Goal: Task Accomplishment & Management: Complete application form

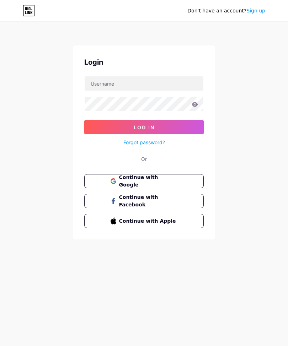
click at [254, 10] on link "Sign up" at bounding box center [255, 11] width 19 height 6
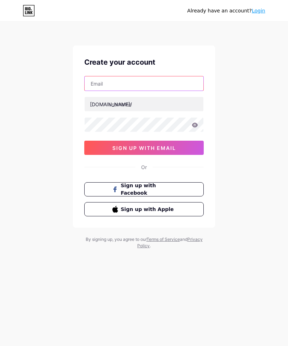
click at [113, 88] on input "text" at bounding box center [144, 83] width 119 height 14
click at [110, 82] on input "[PERSON_NAME][EMAIL_ADDRESS][DOMAIN_NAME]" at bounding box center [144, 83] width 119 height 14
click at [115, 80] on input "[PERSON_NAME][EMAIL_ADDRESS][DOMAIN_NAME]" at bounding box center [144, 83] width 119 height 14
type input "[PERSON_NAME][EMAIL_ADDRESS][DOMAIN_NAME]"
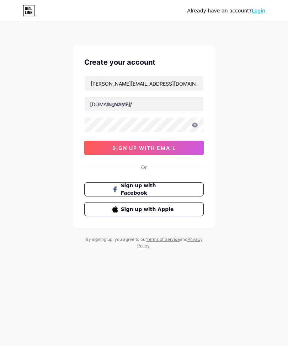
click at [156, 105] on input "text" at bounding box center [144, 104] width 119 height 14
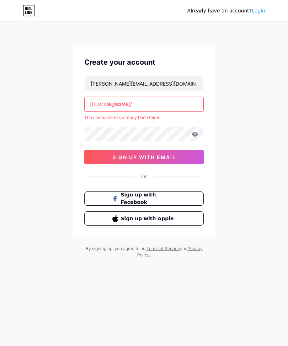
type input "kristales"
click at [139, 125] on div "[PERSON_NAME][EMAIL_ADDRESS][DOMAIN_NAME] [DOMAIN_NAME]/ kristales The username…" at bounding box center [143, 120] width 119 height 88
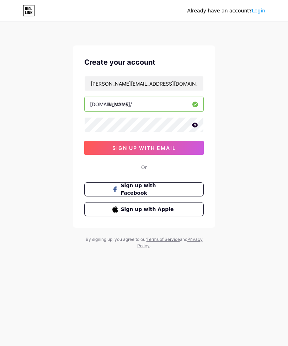
click at [167, 150] on span "sign up with email" at bounding box center [144, 148] width 64 height 6
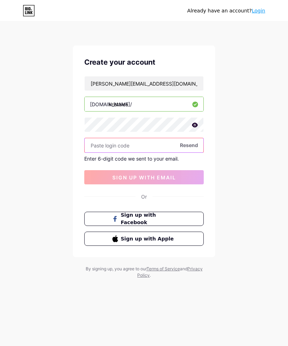
click at [126, 146] on input "text" at bounding box center [144, 145] width 119 height 14
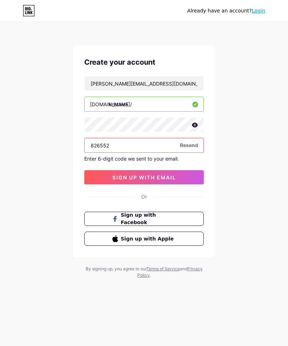
type input "826552"
click at [173, 175] on span "sign up with email" at bounding box center [144, 177] width 64 height 6
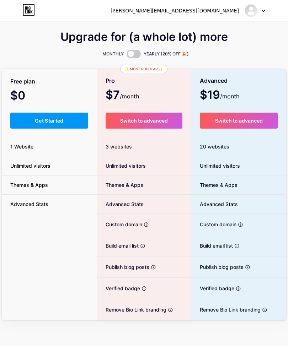
click at [31, 11] on icon at bounding box center [32, 11] width 2 height 3
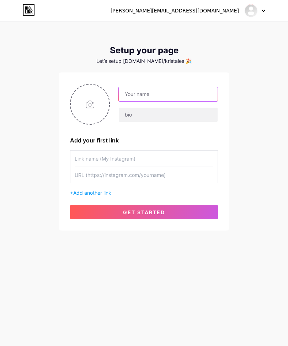
click at [155, 96] on input "text" at bounding box center [168, 94] width 99 height 14
type input "[GEOGRAPHIC_DATA]"
click at [91, 102] on input "file" at bounding box center [90, 104] width 38 height 39
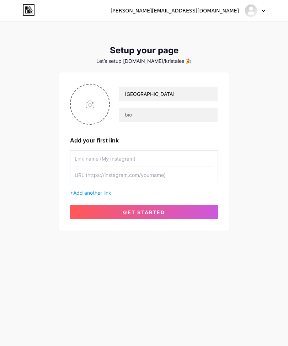
type input "C:\fakepath\IMG_6969.png"
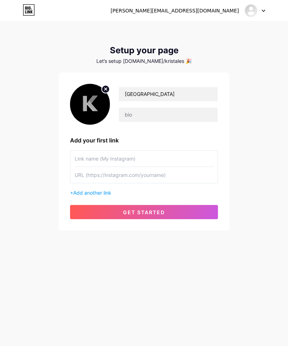
click at [198, 213] on button "get started" at bounding box center [144, 212] width 148 height 14
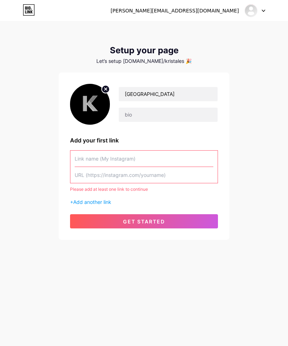
click at [177, 162] on input "text" at bounding box center [144, 159] width 139 height 16
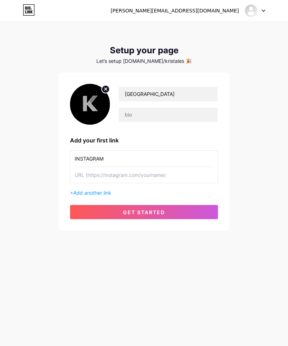
click at [88, 155] on input "INSTAGRAM" at bounding box center [144, 159] width 139 height 16
click at [93, 153] on input "INSTAGRAM" at bounding box center [144, 159] width 139 height 16
type input "[PERSON_NAME] - Instagram"
click at [140, 175] on input "text" at bounding box center [144, 175] width 139 height 16
type input "I"
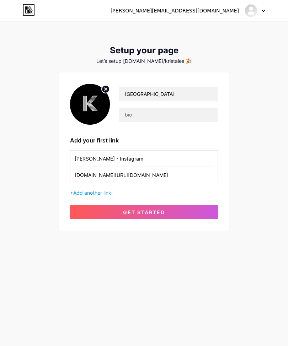
type input "[DOMAIN_NAME][URL][DOMAIN_NAME]"
click at [98, 193] on span "Add another link" at bounding box center [92, 193] width 38 height 6
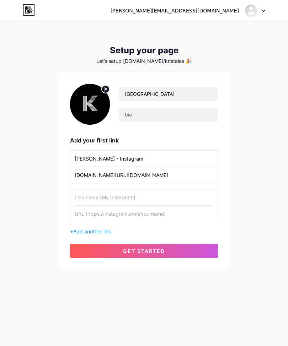
click at [124, 197] on input "text" at bounding box center [144, 197] width 139 height 16
type input "Kristales - TikTok"
click at [139, 214] on input "text" at bounding box center [144, 214] width 139 height 16
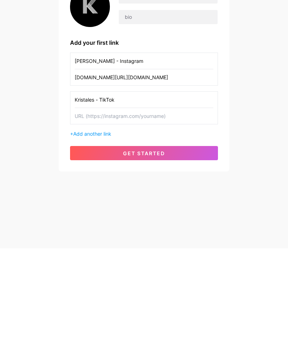
scroll to position [23, 0]
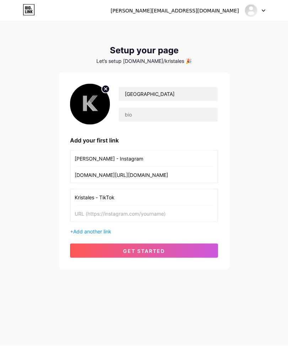
click at [116, 206] on input "text" at bounding box center [144, 214] width 139 height 16
paste input "[URL][DOMAIN_NAME][DOMAIN_NAME]"
click at [161, 206] on input "[URL][DOMAIN_NAME][DOMAIN_NAME]" at bounding box center [144, 214] width 139 height 16
click at [165, 206] on input "[URL][DOMAIN_NAME][DOMAIN_NAME]" at bounding box center [144, 214] width 139 height 16
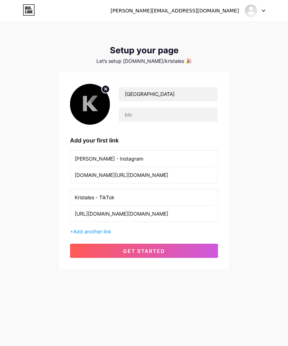
click at [183, 206] on input "[URL][DOMAIN_NAME][DOMAIN_NAME]" at bounding box center [144, 214] width 139 height 16
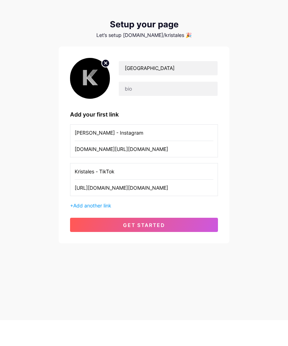
type input "[URL][DOMAIN_NAME][DOMAIN_NAME]"
click at [104, 228] on span "Add another link" at bounding box center [92, 231] width 38 height 6
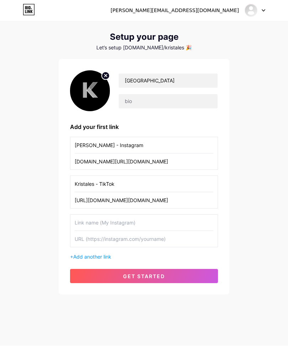
click at [109, 215] on input "text" at bounding box center [144, 223] width 139 height 16
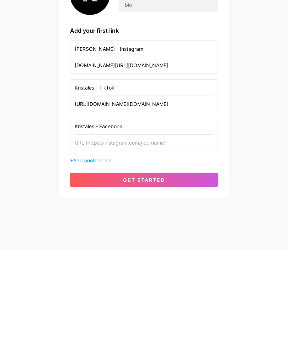
type input "Kristales - Facebook"
click at [130, 231] on input "text" at bounding box center [144, 239] width 139 height 16
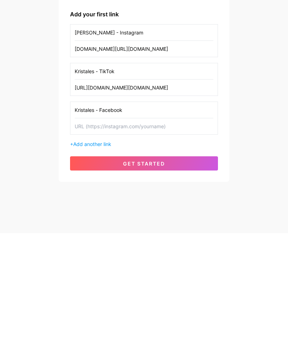
click at [87, 193] on input "[URL][DOMAIN_NAME][DOMAIN_NAME]" at bounding box center [144, 201] width 139 height 16
click at [86, 193] on input "[URL][DOMAIN_NAME][DOMAIN_NAME]" at bounding box center [144, 201] width 139 height 16
click at [91, 193] on input "[URL][DOMAIN_NAME][DOMAIN_NAME]" at bounding box center [144, 201] width 139 height 16
type input "[DOMAIN_NAME][URL][DOMAIN_NAME]"
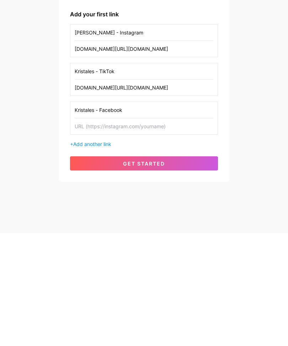
click at [118, 231] on input "text" at bounding box center [144, 239] width 139 height 16
click at [128, 231] on input "[DOMAIN_NAME]" at bounding box center [144, 239] width 139 height 16
type input "[DOMAIN_NAME][URL]"
click at [100, 254] on span "Add another link" at bounding box center [92, 257] width 38 height 6
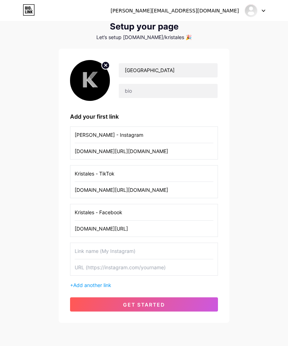
click at [126, 254] on input "text" at bounding box center [144, 251] width 139 height 16
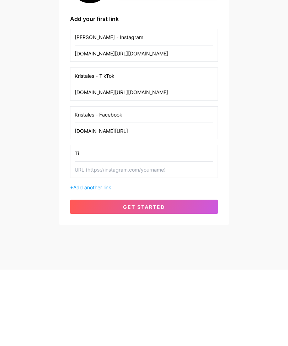
type input "T"
type input "Kristales - Tiendas"
click at [150, 281] on span "get started" at bounding box center [144, 284] width 42 height 6
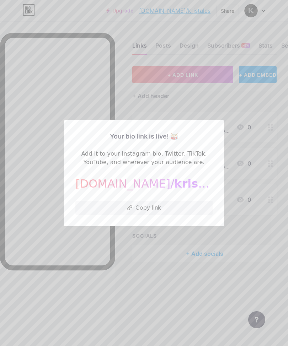
click at [160, 215] on button "Copy link" at bounding box center [143, 208] width 137 height 14
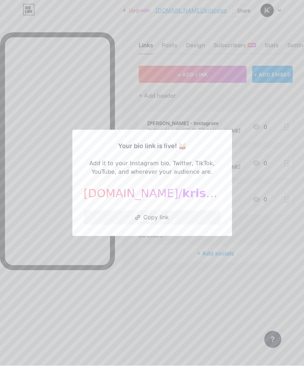
click at [183, 200] on span "kristales" at bounding box center [210, 193] width 55 height 13
click at [183, 225] on button "Copy link" at bounding box center [152, 218] width 137 height 14
click at [265, 229] on div at bounding box center [152, 183] width 304 height 366
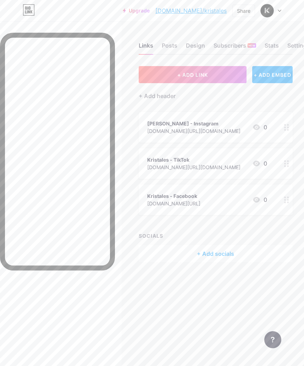
click at [197, 48] on div "Design" at bounding box center [195, 47] width 19 height 13
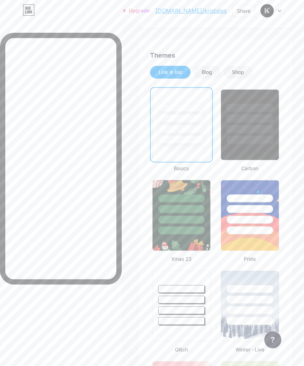
scroll to position [170, 0]
click at [259, 144] on div at bounding box center [250, 140] width 47 height 8
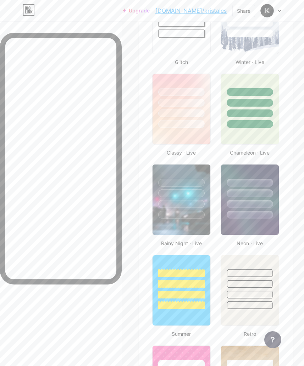
scroll to position [457, 0]
click at [260, 217] on div at bounding box center [250, 215] width 47 height 8
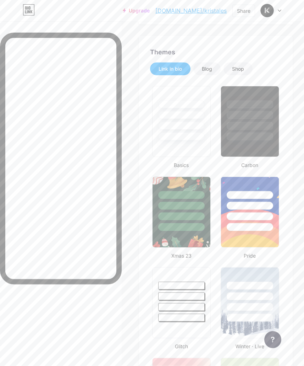
scroll to position [173, 0]
click at [255, 134] on div at bounding box center [250, 136] width 47 height 8
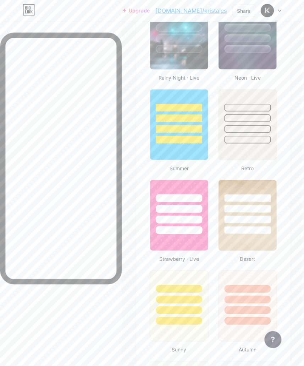
scroll to position [601, 2]
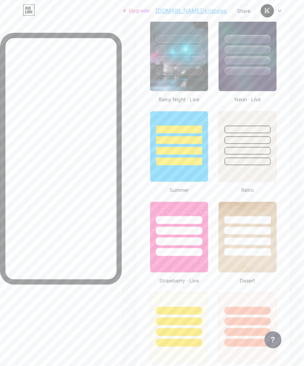
click at [209, 14] on link "[DOMAIN_NAME]/kristales" at bounding box center [191, 10] width 71 height 9
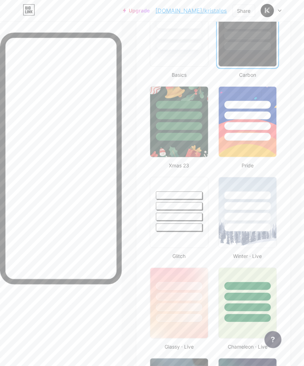
scroll to position [264, 2]
click at [195, 205] on div at bounding box center [179, 206] width 47 height 8
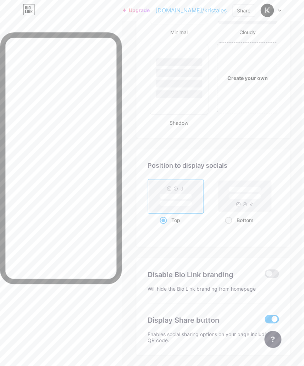
scroll to position [1211, 2]
click at [232, 218] on div "Bottom" at bounding box center [244, 220] width 39 height 13
click at [230, 227] on input "Bottom" at bounding box center [227, 229] width 5 height 5
radio input "true"
click at [275, 274] on span at bounding box center [272, 274] width 14 height 9
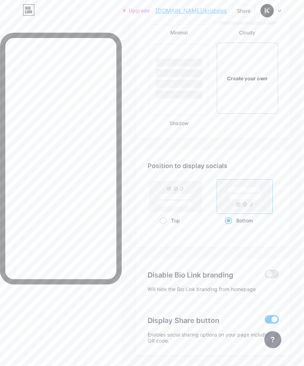
click at [265, 276] on input "checkbox" at bounding box center [265, 276] width 0 height 0
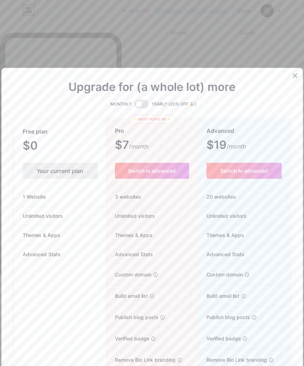
click at [287, 78] on icon at bounding box center [295, 76] width 4 height 4
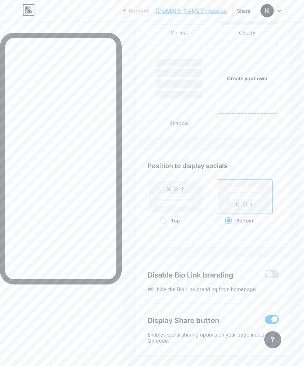
click at [275, 318] on span at bounding box center [272, 319] width 14 height 9
click at [265, 321] on input "checkbox" at bounding box center [265, 321] width 0 height 0
click at [273, 317] on span at bounding box center [272, 319] width 14 height 9
click at [265, 321] on input "checkbox" at bounding box center [265, 321] width 0 height 0
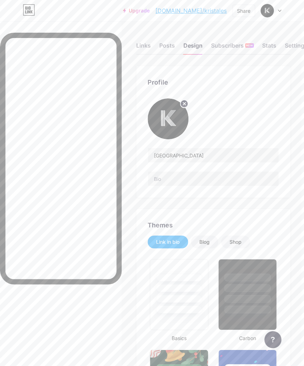
scroll to position [0, 2]
click at [211, 239] on div "Blog" at bounding box center [204, 242] width 27 height 13
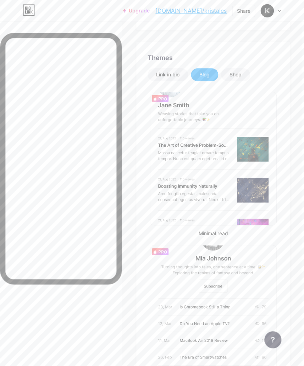
scroll to position [153, 2]
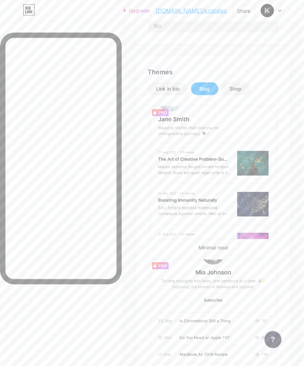
click at [242, 87] on div "Shop" at bounding box center [236, 88] width 12 height 7
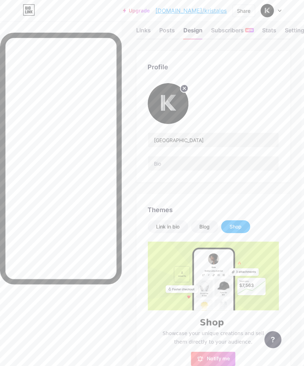
scroll to position [0, 2]
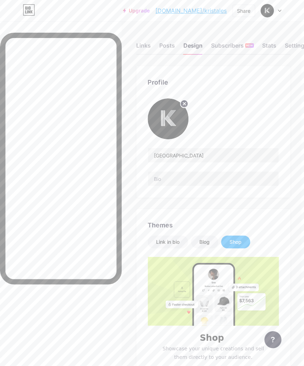
click at [166, 42] on div "Posts" at bounding box center [167, 47] width 16 height 13
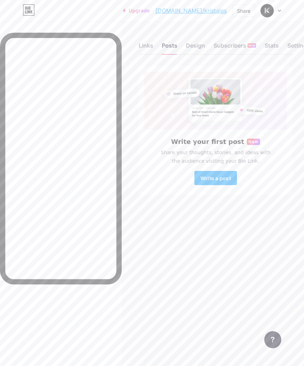
click at [269, 49] on div "Stats" at bounding box center [272, 47] width 14 height 13
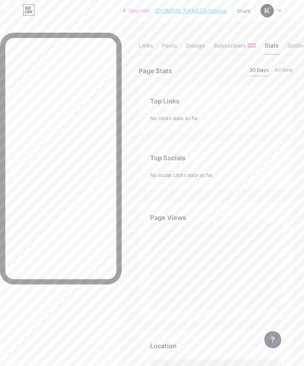
scroll to position [366, 304]
click at [239, 48] on div "Subscribers NEW" at bounding box center [235, 47] width 43 height 13
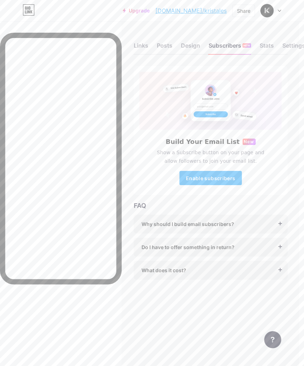
scroll to position [0, 7]
click at [287, 44] on div "Settings" at bounding box center [293, 47] width 23 height 13
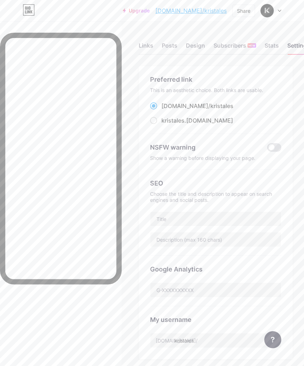
click at [147, 42] on div "Links" at bounding box center [146, 47] width 15 height 13
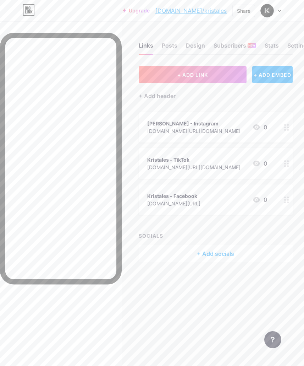
click at [275, 75] on div "+ ADD EMBED" at bounding box center [273, 74] width 40 height 17
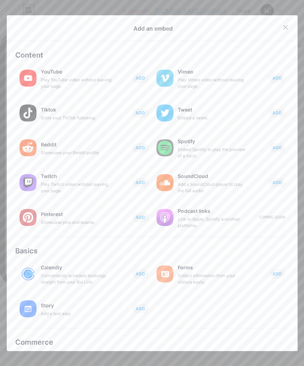
click at [136, 115] on span "ADD" at bounding box center [141, 113] width 10 height 6
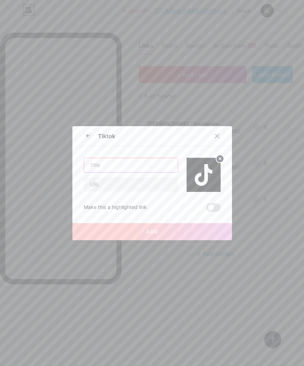
click at [158, 172] on input "text" at bounding box center [131, 165] width 94 height 14
type input "Kristales - TikTok"
click at [124, 191] on input "text" at bounding box center [131, 184] width 94 height 14
click at [213, 142] on div at bounding box center [217, 136] width 13 height 13
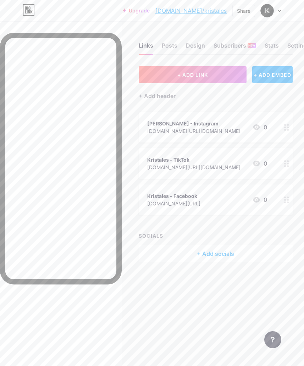
click at [287, 162] on icon at bounding box center [287, 163] width 5 height 7
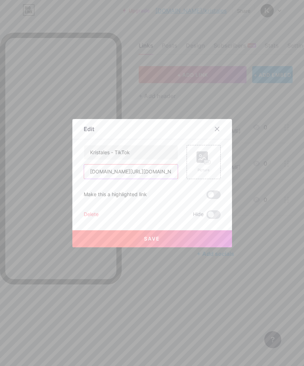
click at [127, 179] on input "[DOMAIN_NAME][URL][DOMAIN_NAME]" at bounding box center [131, 171] width 94 height 14
click at [128, 179] on input "[DOMAIN_NAME][URL][DOMAIN_NAME]" at bounding box center [131, 171] width 94 height 14
click at [147, 179] on input "[DOMAIN_NAME][URL][DOMAIN_NAME]" at bounding box center [131, 171] width 94 height 14
click at [149, 179] on input "[DOMAIN_NAME][URL][DOMAIN_NAME]" at bounding box center [131, 171] width 94 height 14
click at [215, 135] on div at bounding box center [217, 129] width 13 height 13
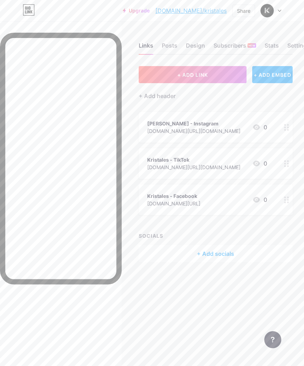
click at [274, 73] on div "+ ADD EMBED" at bounding box center [273, 74] width 40 height 17
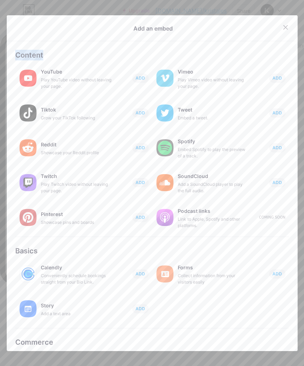
click at [285, 29] on icon at bounding box center [286, 27] width 4 height 4
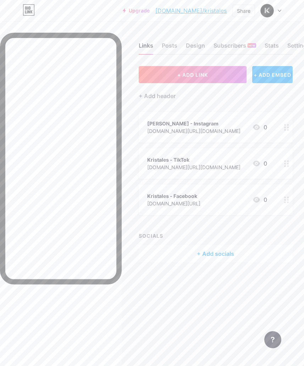
click at [170, 93] on div "+ Add header" at bounding box center [157, 96] width 37 height 9
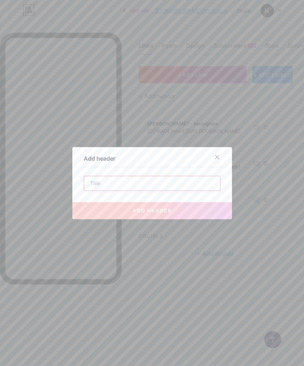
click at [190, 190] on input "text" at bounding box center [152, 183] width 136 height 14
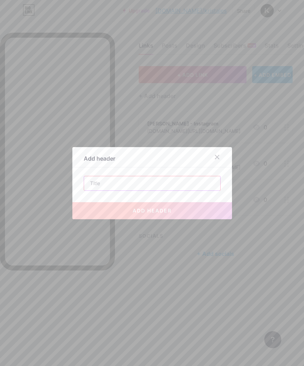
click at [119, 190] on input "text" at bounding box center [152, 183] width 136 height 14
paste input "💫Bienvenido a Kristales Plaza 📍Jr. [PERSON_NAME] 1095 🕗L-S: 9am a 8pm | D: 10am…"
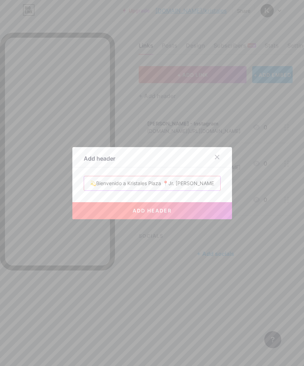
click at [97, 190] on input "💫Bienvenido a Kristales Plaza 📍Jr. [PERSON_NAME] 1095 🕗L-S: 9am a 8pm | D: 10am…" at bounding box center [152, 183] width 136 height 14
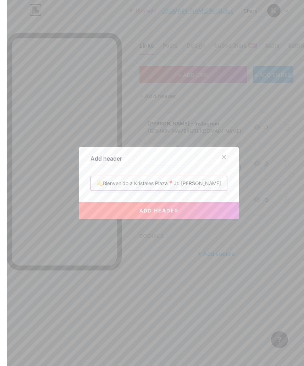
scroll to position [0, 6]
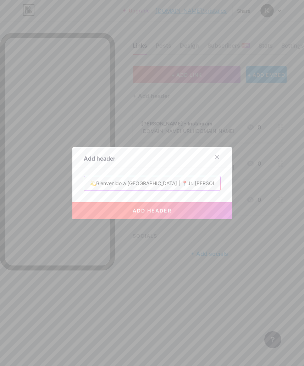
type input "💫Bienvenido a [GEOGRAPHIC_DATA] | 📍Jr. [PERSON_NAME] 1095"
click at [166, 213] on span "add header" at bounding box center [152, 210] width 39 height 6
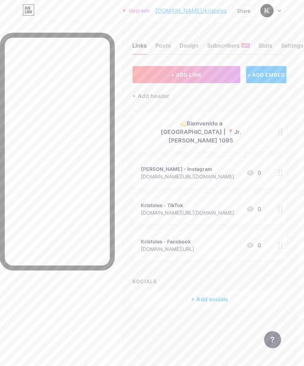
scroll to position [0, 7]
click at [280, 129] on icon at bounding box center [280, 132] width 5 height 7
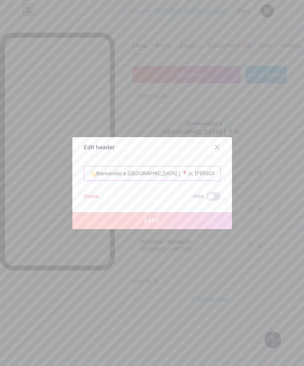
click at [172, 180] on input "💫Bienvenido a [GEOGRAPHIC_DATA] | 📍Jr. [PERSON_NAME] 1095" at bounding box center [152, 173] width 136 height 14
click at [177, 180] on input "💫Bienvenido a [GEOGRAPHIC_DATA] | 📍Jr. [PERSON_NAME] 1095" at bounding box center [152, 173] width 136 height 14
click at [190, 180] on input "💫Bienvenido a [GEOGRAPHIC_DATA] | 📍Jr. [PERSON_NAME] 1095" at bounding box center [152, 173] width 136 height 14
click at [193, 180] on input "💫Bienvenido a [GEOGRAPHIC_DATA] | 📍Jr. [PERSON_NAME] 1095" at bounding box center [152, 173] width 136 height 14
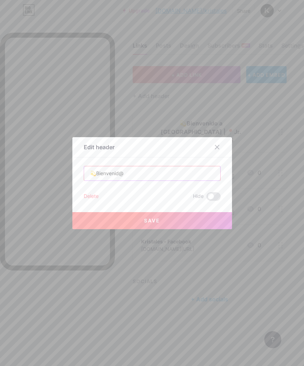
type input "💫Bienvenid@"
click at [160, 229] on button "Save" at bounding box center [152, 220] width 160 height 17
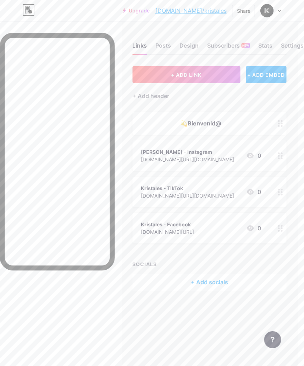
scroll to position [0, 7]
click at [215, 282] on div "+ Add socials" at bounding box center [210, 282] width 154 height 17
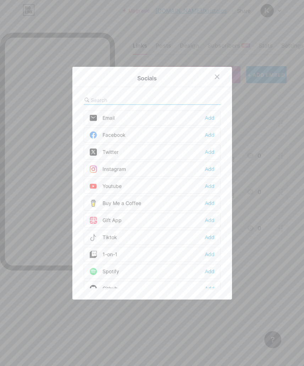
scroll to position [0, 0]
click at [208, 173] on div "Add" at bounding box center [210, 169] width 10 height 7
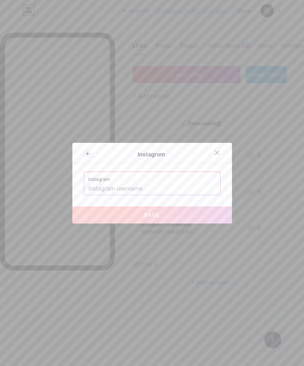
click at [144, 195] on input "text" at bounding box center [152, 189] width 128 height 12
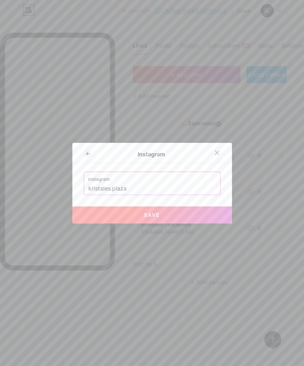
click at [161, 223] on button "Save" at bounding box center [152, 214] width 160 height 17
type input "[URL][DOMAIN_NAME][DOMAIN_NAME]"
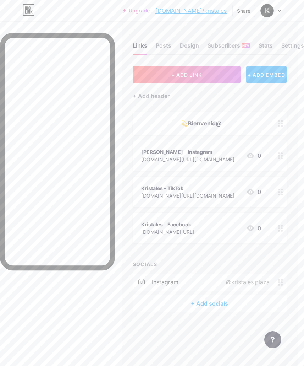
click at [222, 303] on div "+ Add socials" at bounding box center [210, 303] width 154 height 17
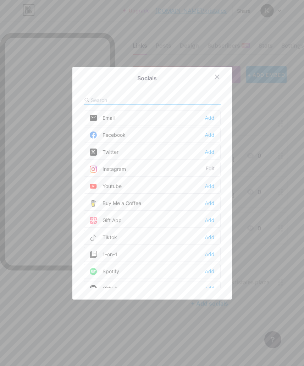
click at [205, 139] on div "Add" at bounding box center [210, 134] width 10 height 7
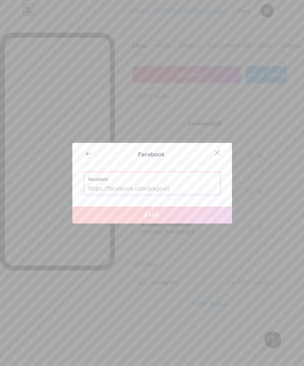
click at [166, 195] on input "text" at bounding box center [152, 189] width 128 height 12
click at [219, 155] on icon at bounding box center [217, 153] width 4 height 4
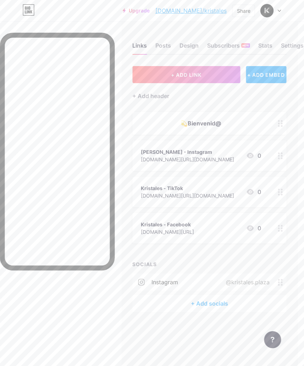
click at [274, 228] on div "Kristales - Facebook [DOMAIN_NAME][URL] 0" at bounding box center [210, 228] width 154 height 31
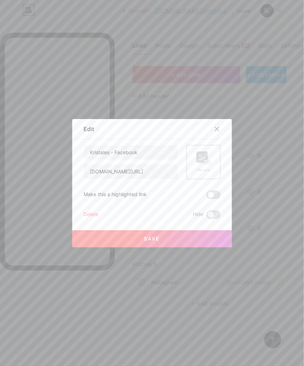
scroll to position [0, 7]
click at [150, 179] on input "[DOMAIN_NAME][URL]" at bounding box center [131, 171] width 94 height 14
click at [265, 202] on div at bounding box center [152, 183] width 304 height 366
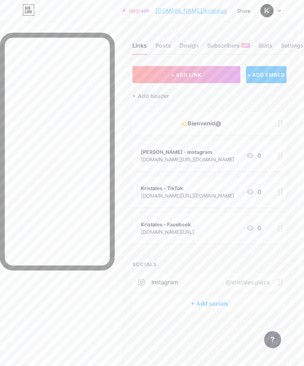
click at [231, 304] on div "+ Add socials" at bounding box center [210, 303] width 154 height 17
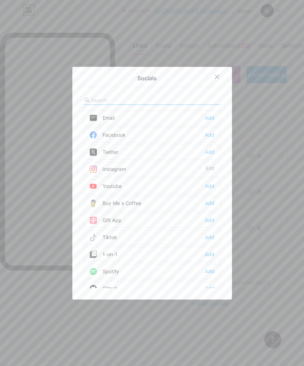
click at [209, 139] on div "Add" at bounding box center [210, 134] width 10 height 7
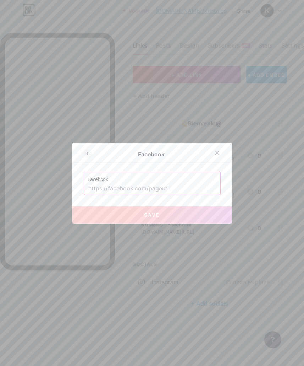
click at [149, 195] on input "text" at bounding box center [152, 189] width 128 height 12
click at [141, 195] on input "text" at bounding box center [152, 189] width 128 height 12
paste input "[DOMAIN_NAME][URL]"
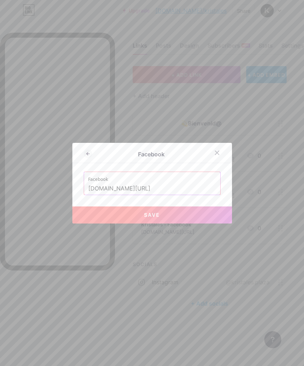
click at [170, 223] on button "Save" at bounding box center [152, 214] width 160 height 17
type input "[URL][DOMAIN_NAME]"
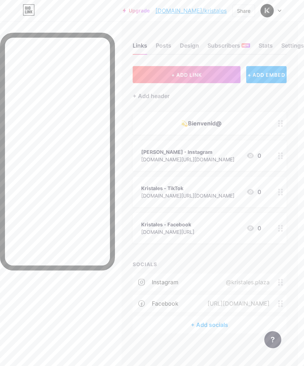
click at [211, 325] on div "+ Add socials" at bounding box center [210, 324] width 154 height 17
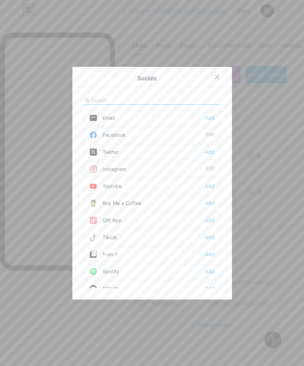
click at [264, 216] on div at bounding box center [152, 183] width 304 height 366
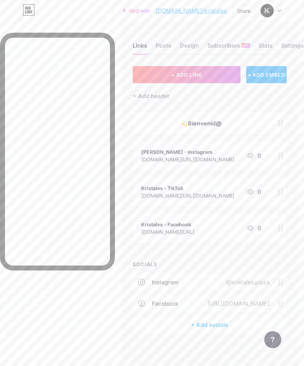
click at [278, 191] on icon at bounding box center [280, 192] width 5 height 7
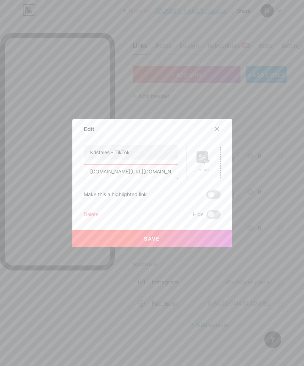
click at [125, 179] on input "[DOMAIN_NAME][URL][DOMAIN_NAME]" at bounding box center [131, 171] width 94 height 14
click at [124, 179] on input "[DOMAIN_NAME][URL][DOMAIN_NAME]" at bounding box center [131, 171] width 94 height 14
click at [134, 179] on input "[DOMAIN_NAME][URL][DOMAIN_NAME]" at bounding box center [131, 171] width 94 height 14
click at [137, 179] on input "[DOMAIN_NAME][URL][DOMAIN_NAME]" at bounding box center [131, 171] width 94 height 14
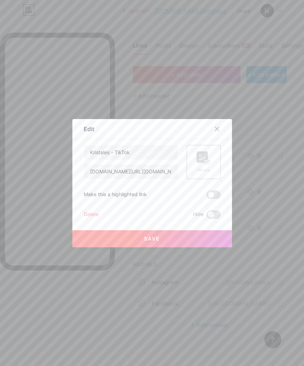
click at [264, 216] on div at bounding box center [152, 183] width 304 height 366
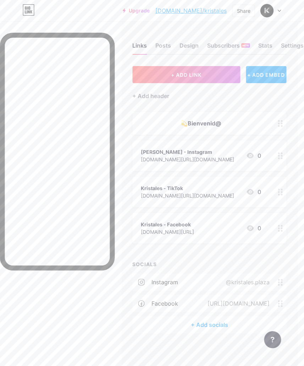
click at [221, 319] on div "+ Add socials" at bounding box center [210, 324] width 154 height 17
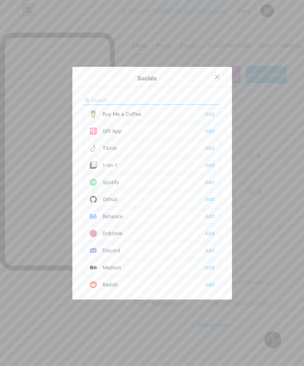
scroll to position [87, 0]
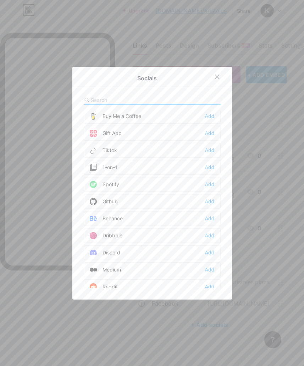
click at [210, 154] on div "Add" at bounding box center [210, 150] width 10 height 7
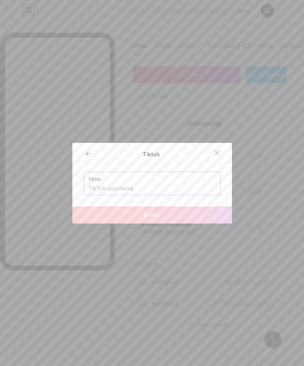
click at [137, 195] on input "text" at bounding box center [152, 189] width 128 height 12
click at [124, 195] on input "text" at bounding box center [152, 189] width 128 height 12
paste input "[DOMAIN_NAME][URL][DOMAIN_NAME]"
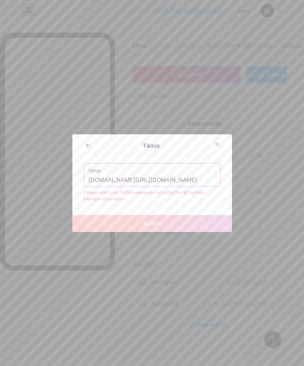
click at [107, 186] on input "[DOMAIN_NAME][URL][DOMAIN_NAME]" at bounding box center [152, 180] width 128 height 12
click at [109, 186] on input "[DOMAIN_NAME][URL][DOMAIN_NAME]" at bounding box center [152, 180] width 128 height 12
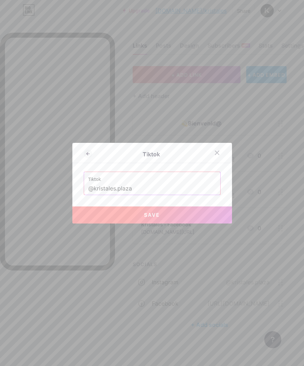
click at [161, 223] on button "Save" at bounding box center [152, 214] width 160 height 17
type input "[URL][DOMAIN_NAME][DOMAIN_NAME]"
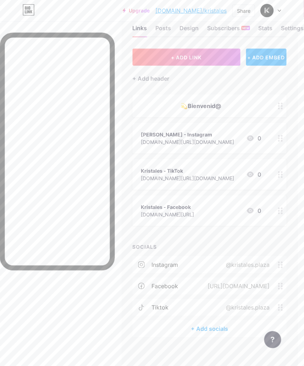
scroll to position [21, 6]
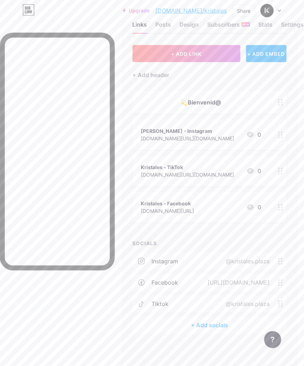
click at [215, 324] on div "+ Add socials" at bounding box center [210, 324] width 154 height 17
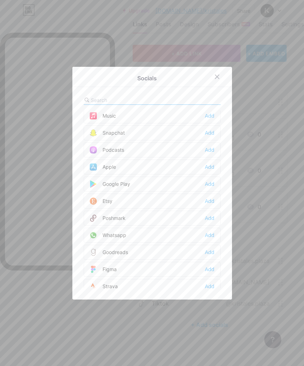
scroll to position [497, 0]
click at [205, 238] on div "Add" at bounding box center [210, 234] width 10 height 7
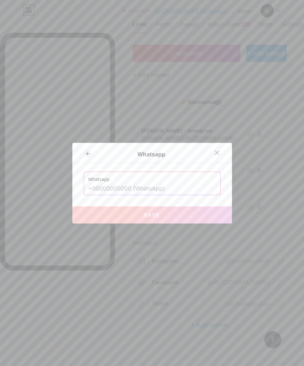
click at [129, 195] on input "text" at bounding box center [152, 189] width 128 height 12
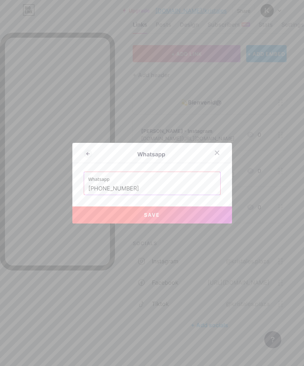
click at [167, 223] on button "Save" at bounding box center [152, 214] width 160 height 17
type input "[URL][DOMAIN_NAME] 920750877"
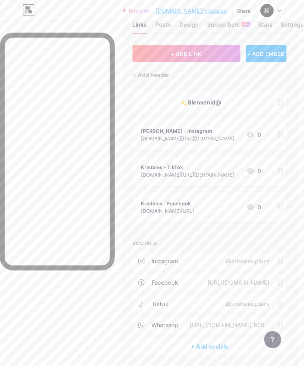
scroll to position [21, 7]
click at [211, 345] on div "+ Add socials" at bounding box center [210, 345] width 154 height 17
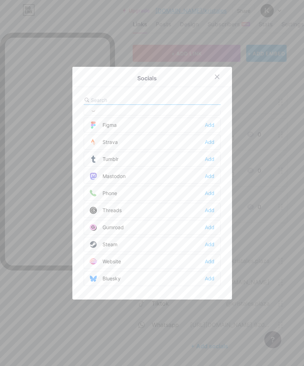
scroll to position [641, 0]
click at [212, 83] on div at bounding box center [217, 76] width 13 height 13
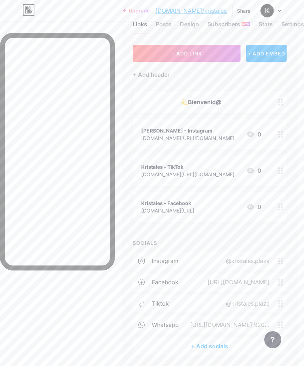
scroll to position [21, 0]
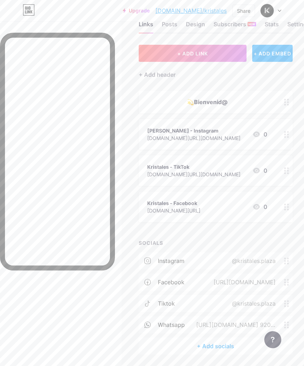
click at [269, 53] on div "+ ADD EMBED" at bounding box center [273, 53] width 40 height 17
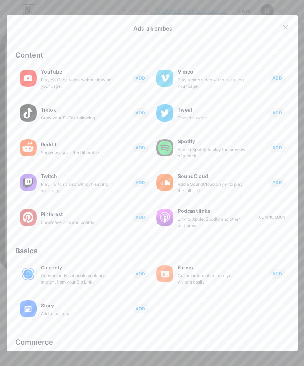
click at [280, 34] on div at bounding box center [295, 27] width 30 height 13
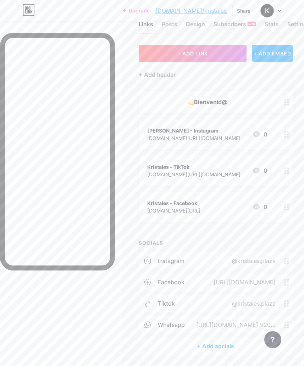
click at [219, 55] on button "+ ADD LINK" at bounding box center [193, 53] width 108 height 17
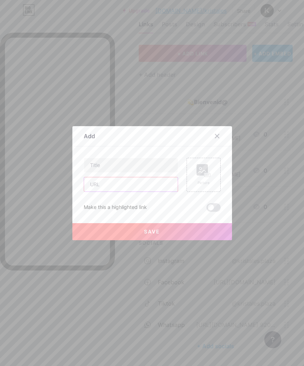
click at [158, 191] on input "text" at bounding box center [131, 184] width 94 height 14
click at [147, 191] on input "text" at bounding box center [131, 184] width 94 height 14
paste input "[URL][DOMAIN_NAME]"
type input "[URL][DOMAIN_NAME]"
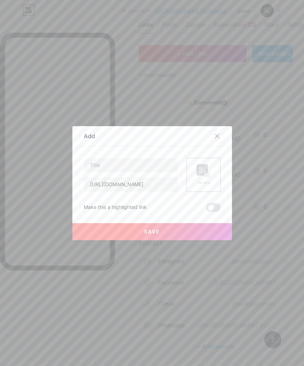
click at [135, 172] on input "text" at bounding box center [131, 165] width 94 height 14
type input "Kristales - Ubicación"
click at [161, 239] on button "Save" at bounding box center [152, 231] width 160 height 17
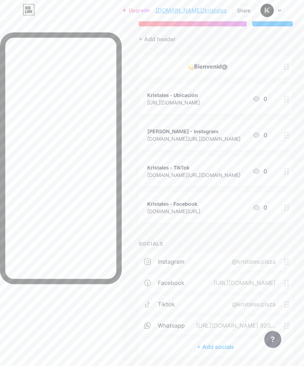
scroll to position [56, 0]
click at [283, 325] on div "[URL][DOMAIN_NAME] 920750877" at bounding box center [234, 325] width 99 height 9
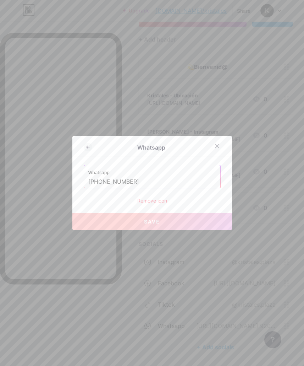
click at [132, 188] on input "[PHONE_NUMBER]" at bounding box center [152, 182] width 128 height 12
click at [110, 188] on input "[PHONE_NUMBER]" at bounding box center [152, 182] width 128 height 12
click at [114, 188] on input "[PHONE_NUMBER]" at bounding box center [152, 182] width 128 height 12
click at [224, 259] on div at bounding box center [152, 183] width 304 height 366
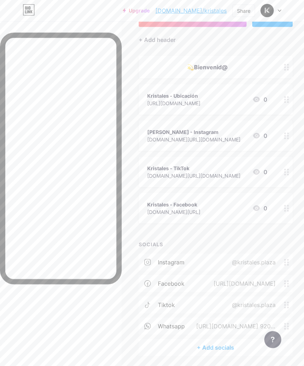
click at [287, 324] on span at bounding box center [289, 326] width 9 height 7
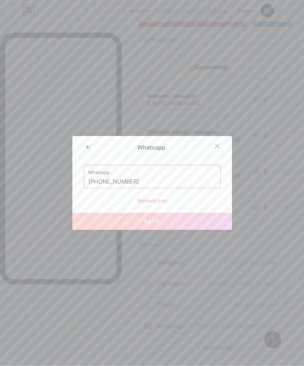
scroll to position [56, 0]
click at [221, 152] on div at bounding box center [217, 146] width 13 height 13
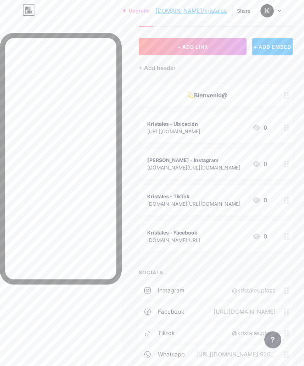
scroll to position [27, 0]
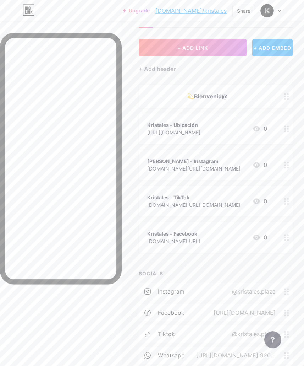
click at [216, 48] on button "+ ADD LINK" at bounding box center [193, 47] width 108 height 17
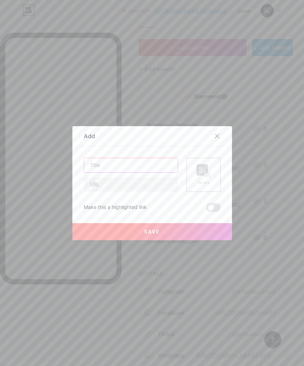
click at [150, 172] on input "text" at bounding box center [131, 165] width 94 height 14
type input ","
type input "¡Conversa con nosotros!"
click at [131, 191] on input "text" at bounding box center [131, 184] width 94 height 14
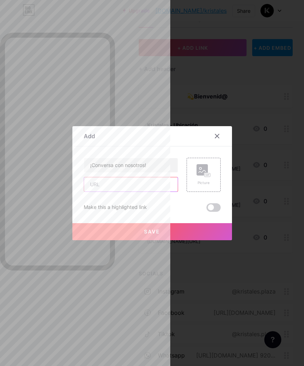
scroll to position [0, 0]
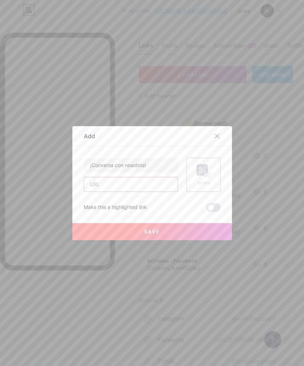
click at [129, 191] on input "text" at bounding box center [131, 184] width 94 height 14
click at [111, 191] on input "text" at bounding box center [131, 184] width 94 height 14
paste input "[URL][DOMAIN_NAME]"
type input "[URL][DOMAIN_NAME]"
click at [205, 239] on button "Save" at bounding box center [152, 231] width 160 height 17
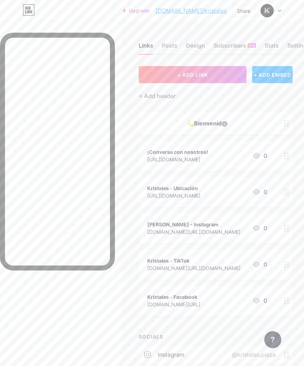
click at [285, 193] on icon at bounding box center [287, 192] width 5 height 7
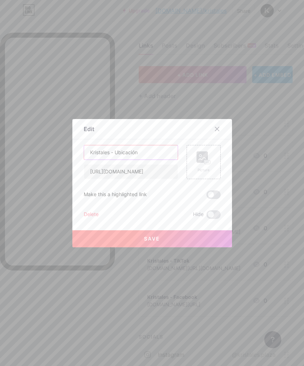
click at [101, 159] on input "Kristales - Ubicación" at bounding box center [131, 152] width 94 height 14
click at [98, 159] on input "Kristales - Ubicación" at bounding box center [131, 152] width 94 height 14
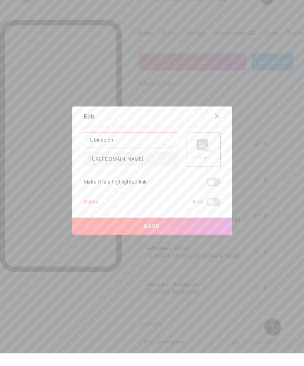
type input "Ubicación"
click at [178, 239] on button "Save" at bounding box center [152, 238] width 160 height 17
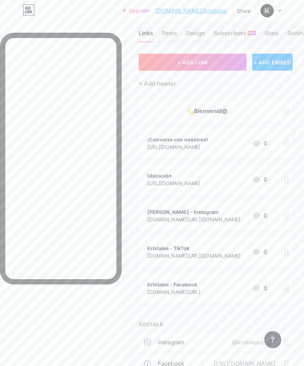
click at [225, 61] on button "+ ADD LINK" at bounding box center [193, 62] width 108 height 17
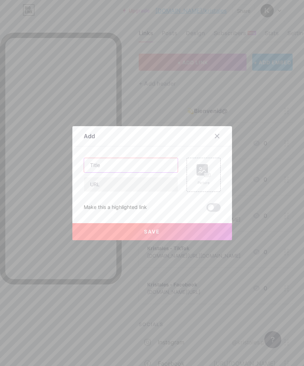
click at [151, 172] on input "text" at bounding box center [131, 165] width 94 height 14
type input "Tiendas"
click at [179, 240] on button "Save" at bounding box center [152, 231] width 160 height 17
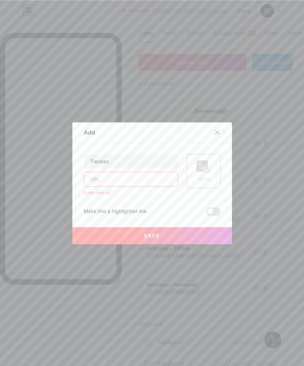
click at [153, 186] on input "text" at bounding box center [131, 179] width 94 height 14
click at [216, 135] on icon at bounding box center [218, 132] width 6 height 6
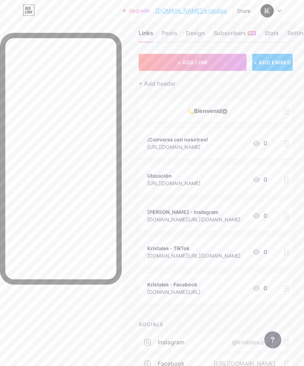
click at [170, 36] on div "Posts" at bounding box center [170, 35] width 16 height 13
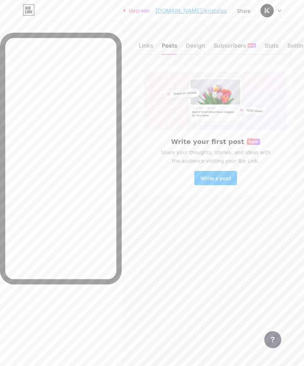
click at [152, 43] on div "Links" at bounding box center [146, 47] width 15 height 13
